Goal: Transaction & Acquisition: Purchase product/service

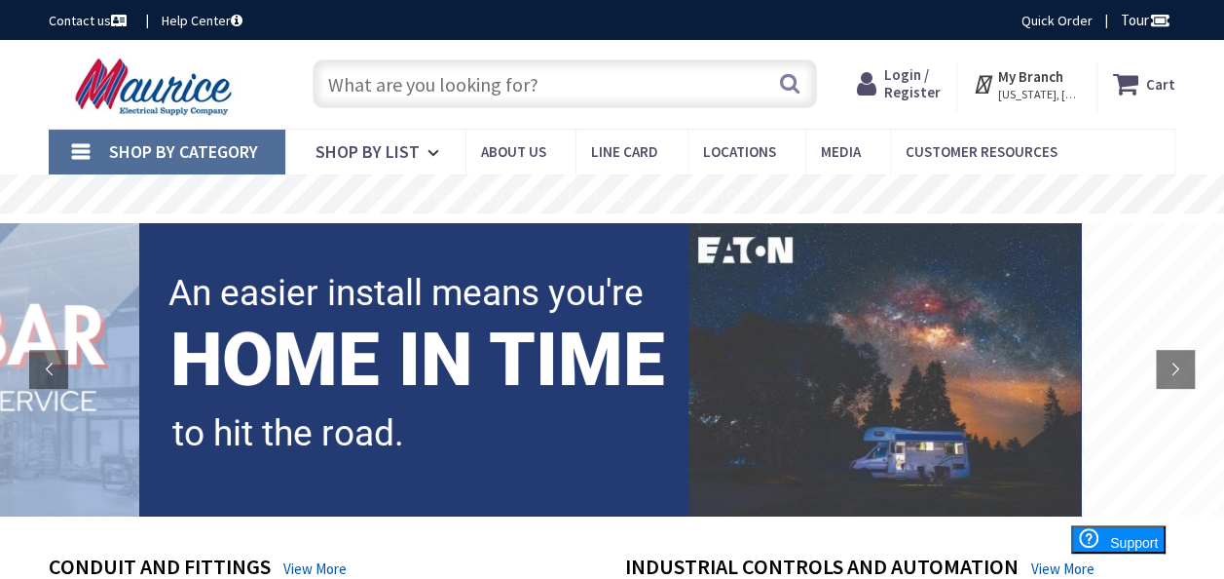
click at [419, 86] on input "text" at bounding box center [565, 83] width 505 height 49
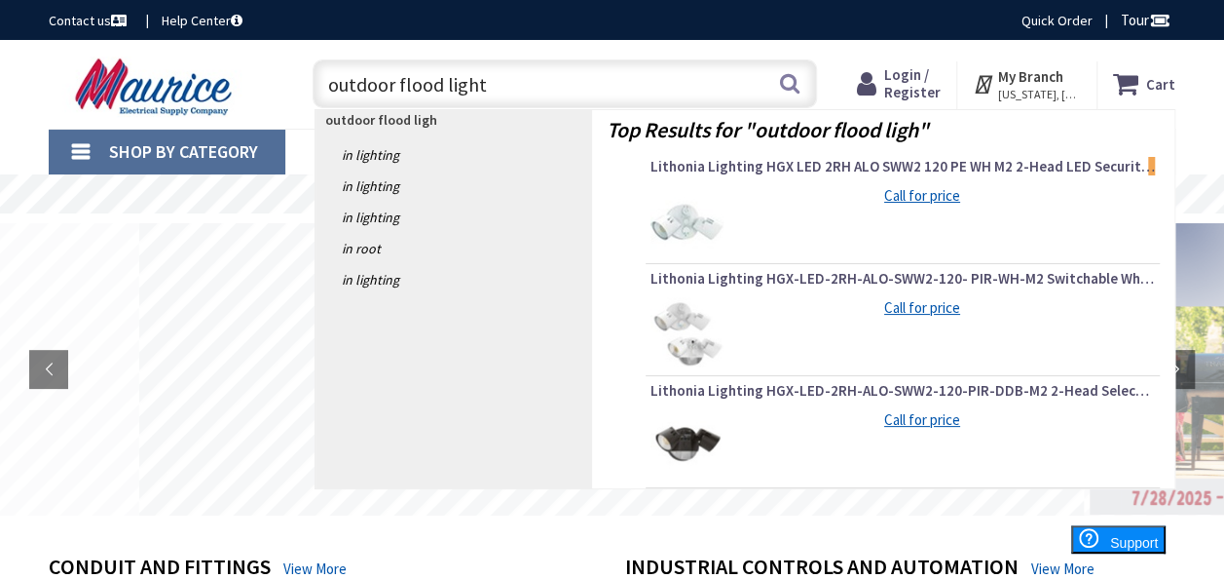
type input "outdoor flood lights"
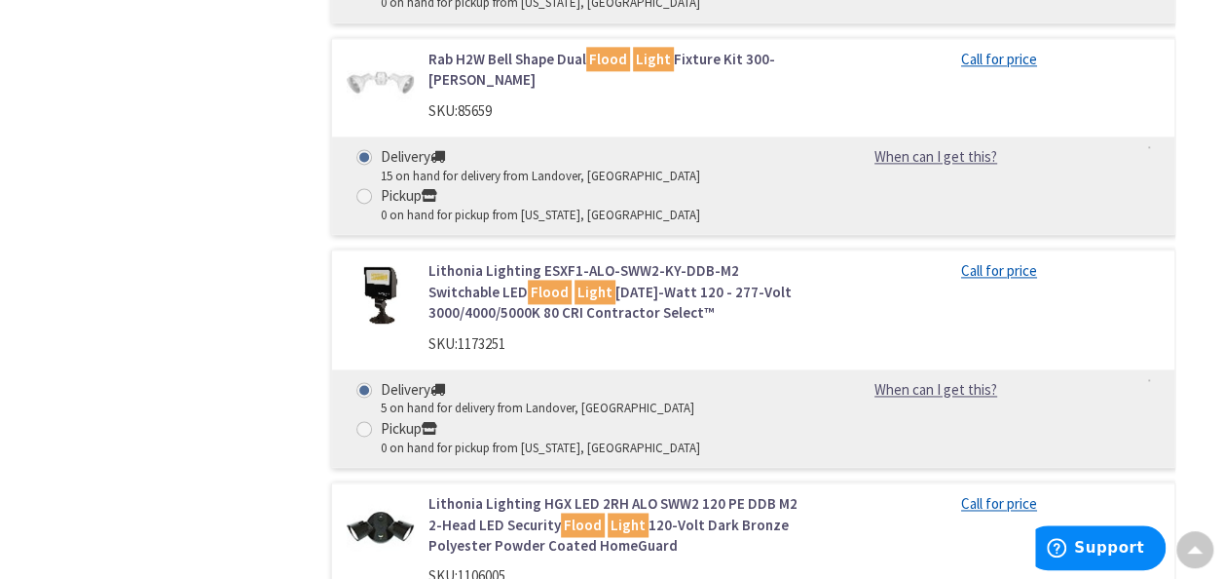
scroll to position [1252, 0]
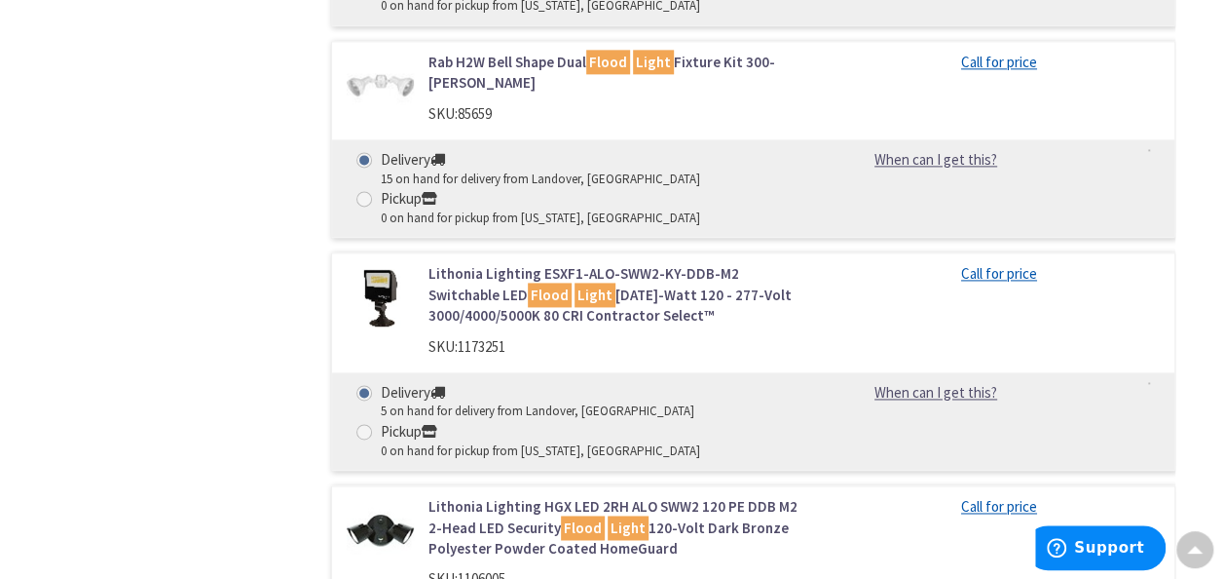
click at [590, 271] on link "Lithonia Lighting ESXF1-ALO-SWW2-KY-DDB-M2 Switchable LED Flood Light 9/19/34-W…" at bounding box center [619, 294] width 380 height 62
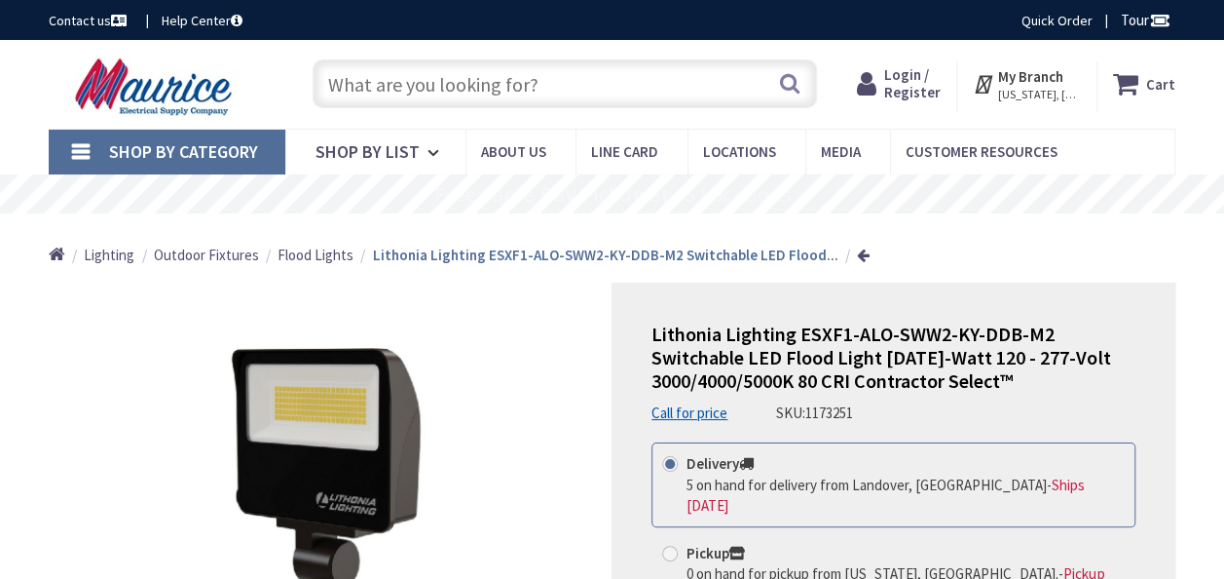
click at [575, 85] on input "text" at bounding box center [565, 83] width 505 height 49
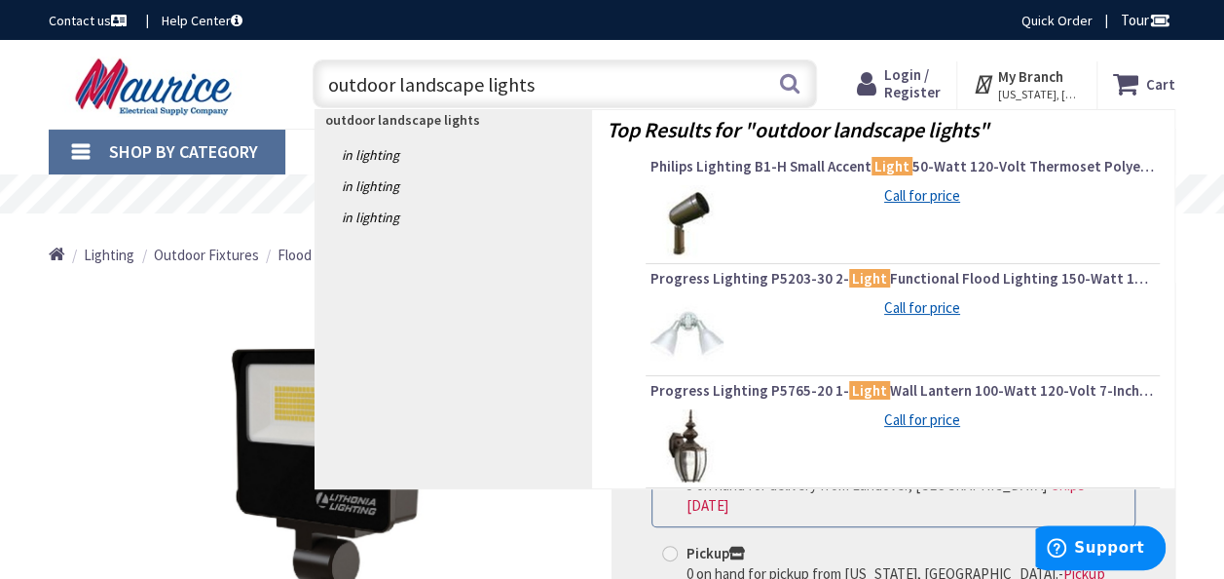
type input "outdoor landscape lights"
click at [754, 152] on div "Top Results for " outdoor landscape lights " Philips Lighting B1-H Small Accent…" at bounding box center [883, 298] width 582 height 377
click at [752, 168] on span "Philips Lighting B1-H Small Accent Light 50-Watt 120-Volt Thermoset Polyester B…" at bounding box center [903, 166] width 505 height 19
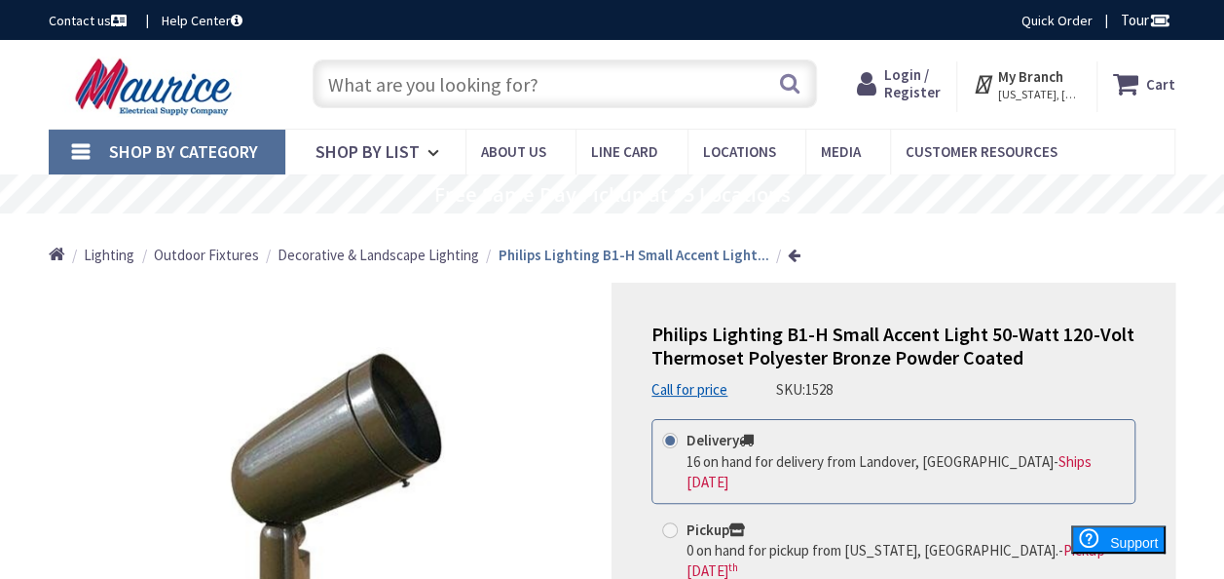
click at [372, 251] on span "Decorative & Landscape Lighting" at bounding box center [379, 254] width 202 height 19
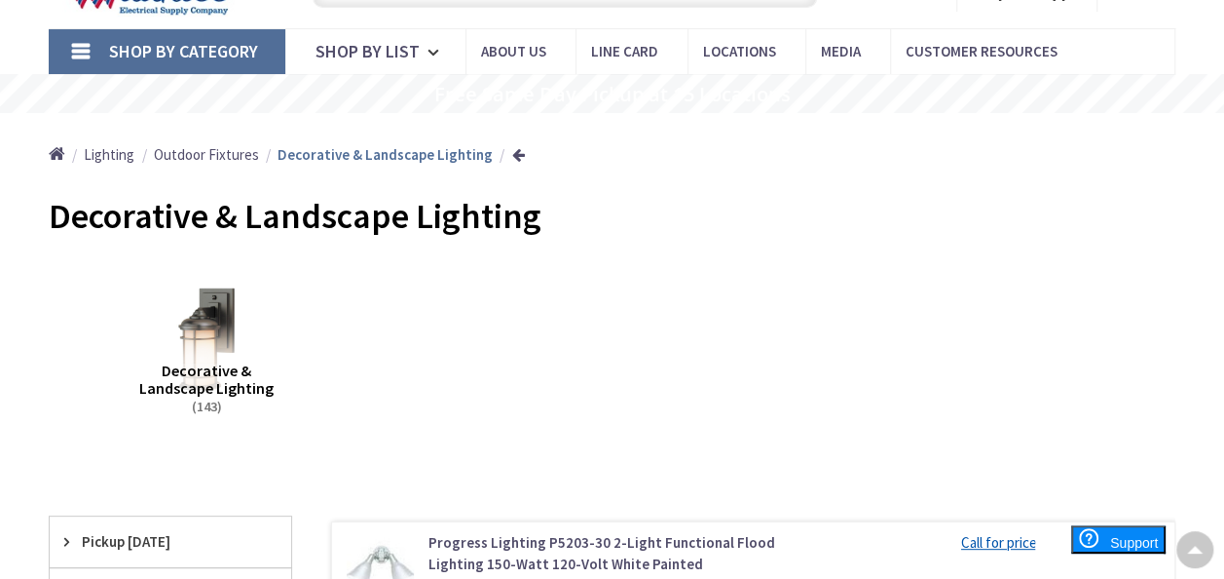
scroll to position [155, 0]
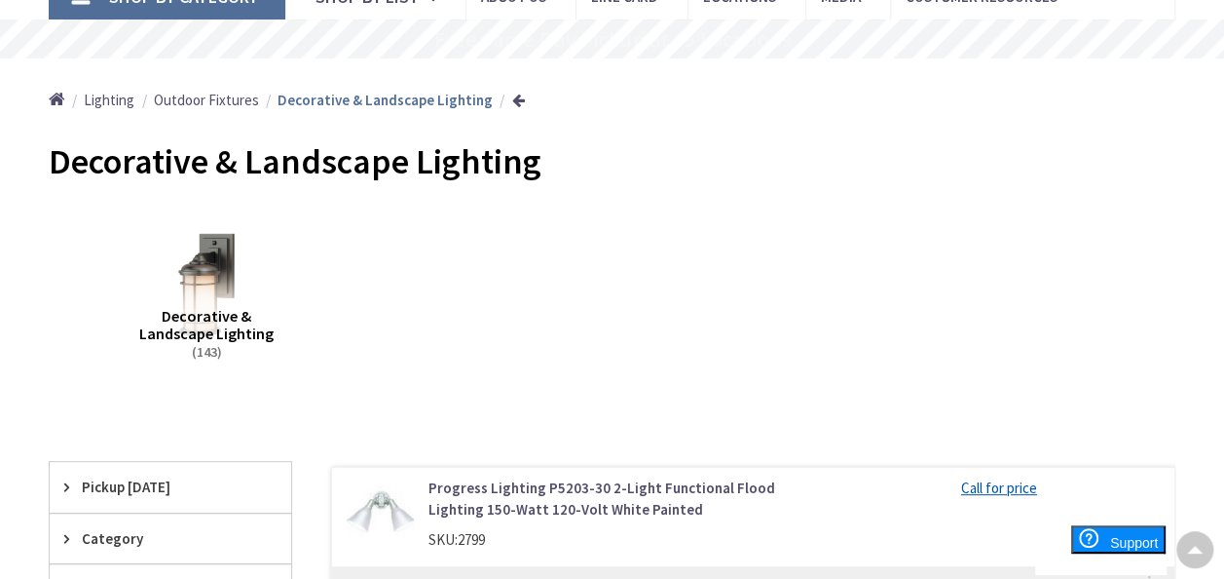
click at [210, 318] on span "Decorative & Landscape Lighting" at bounding box center [206, 324] width 134 height 37
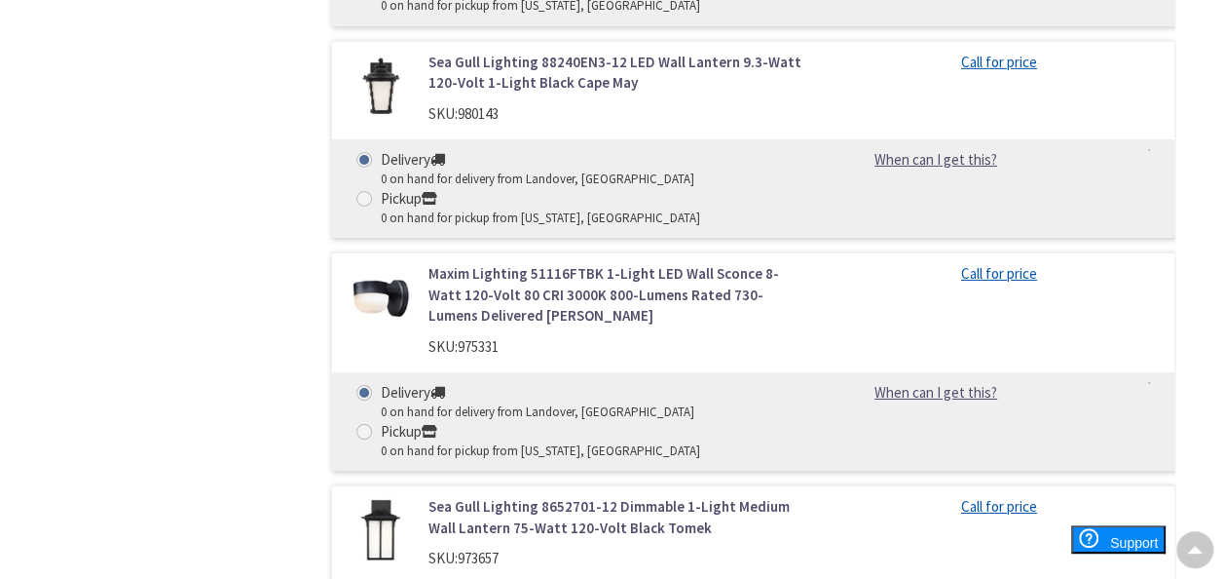
scroll to position [2864, 0]
